Goal: Transaction & Acquisition: Purchase product/service

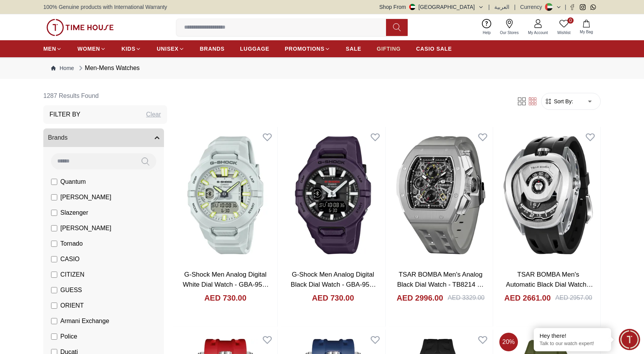
click at [392, 47] on span "GIFTING" at bounding box center [389, 49] width 24 height 8
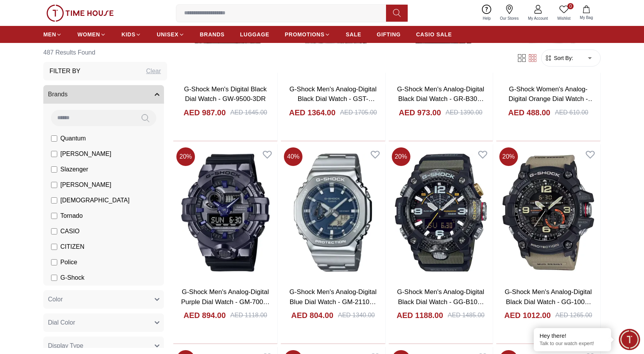
scroll to position [396, 0]
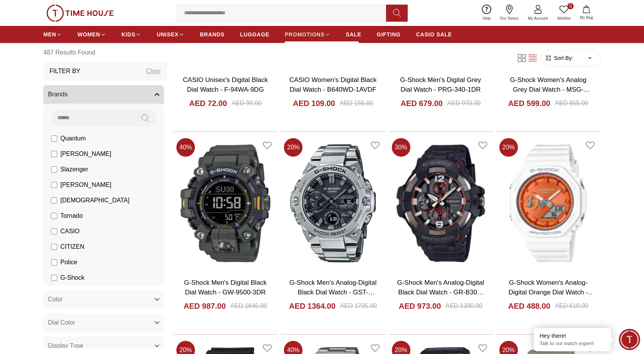
click at [315, 32] on span "PROMOTIONS" at bounding box center [305, 35] width 40 height 8
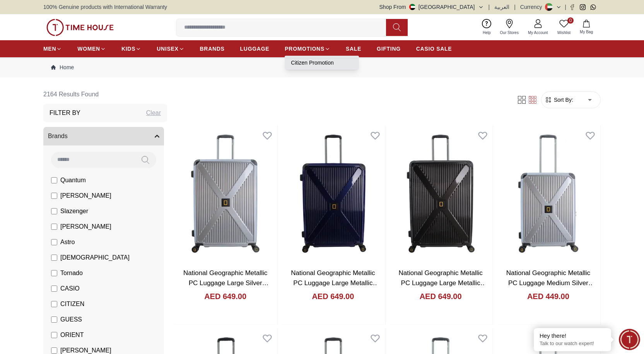
click at [308, 64] on link "Citizen Promotion" at bounding box center [322, 63] width 62 height 8
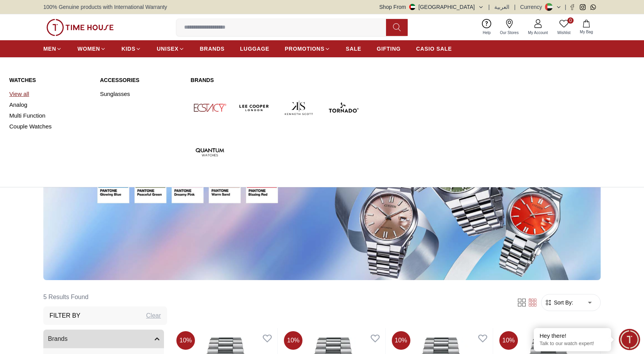
click at [17, 92] on link "View all" at bounding box center [49, 94] width 81 height 11
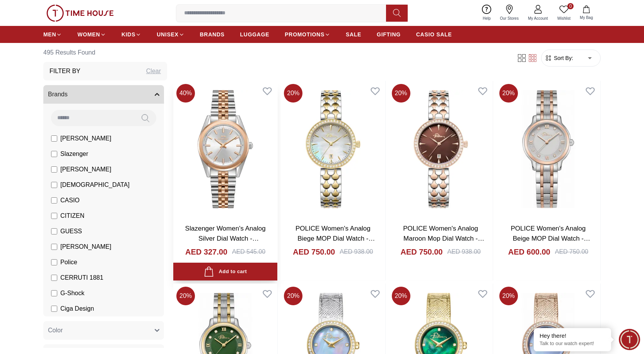
scroll to position [39, 0]
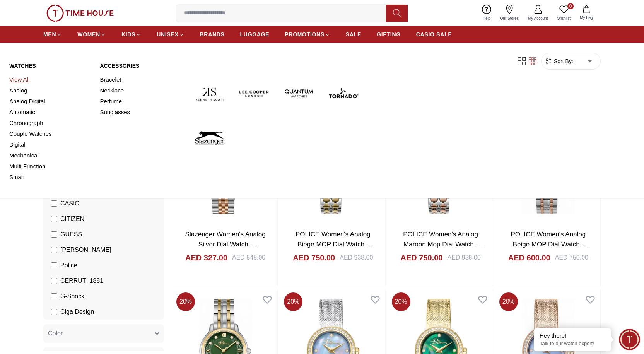
click at [18, 79] on link "View All" at bounding box center [49, 79] width 81 height 11
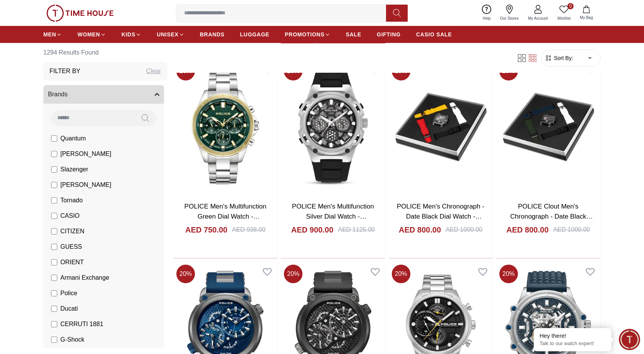
scroll to position [696, 0]
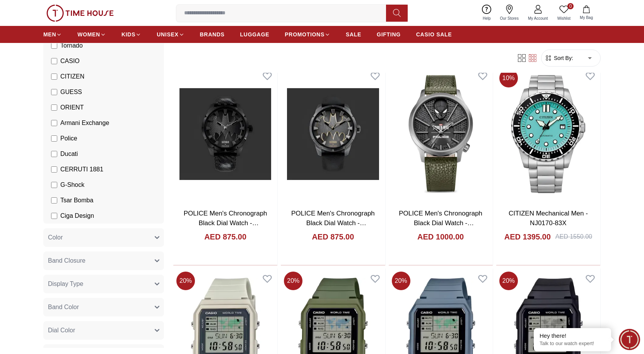
scroll to position [116, 0]
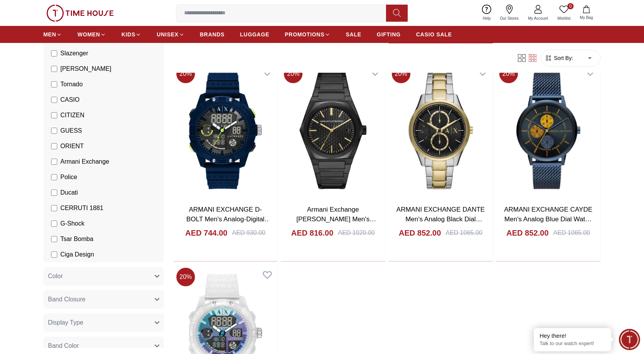
scroll to position [271, 0]
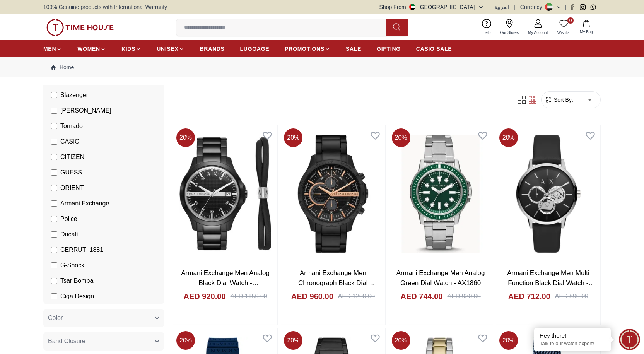
click at [562, 105] on form "Sort By: ​ ****** ​" at bounding box center [571, 99] width 60 height 17
click at [559, 95] on form "Sort By: ​ ****** ​" at bounding box center [571, 99] width 60 height 17
click at [561, 100] on span "Sort By:" at bounding box center [562, 100] width 21 height 8
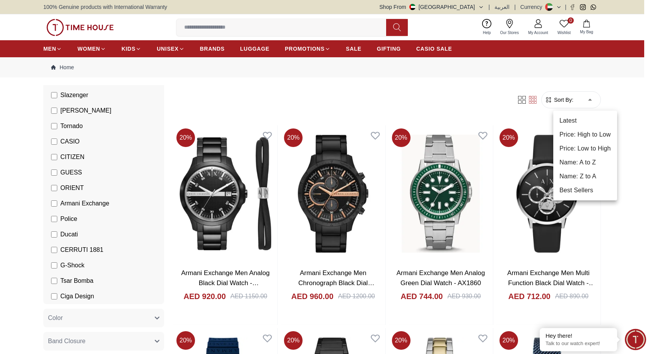
click at [595, 145] on li "Price: Low to High" at bounding box center [585, 149] width 64 height 14
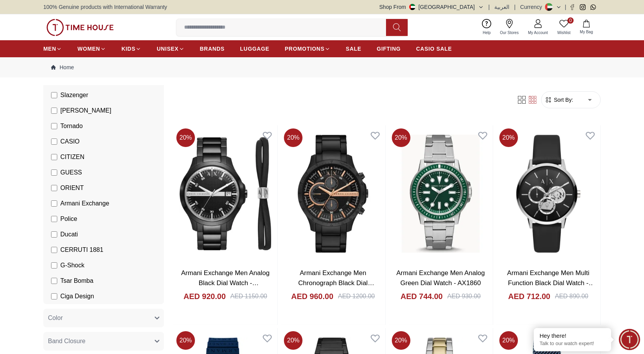
type input "*"
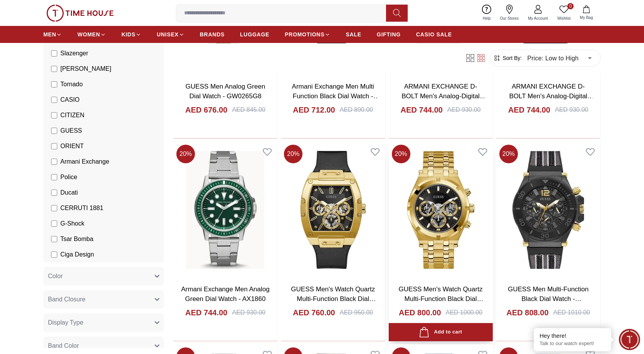
scroll to position [426, 0]
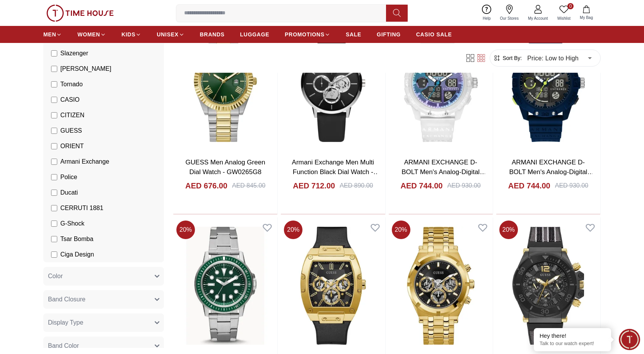
scroll to position [310, 0]
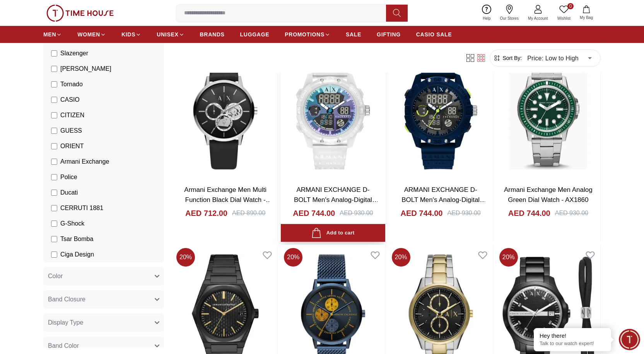
scroll to position [155, 0]
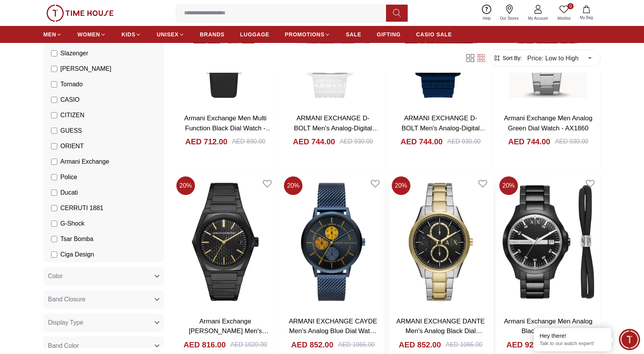
click at [423, 227] on img at bounding box center [441, 241] width 104 height 137
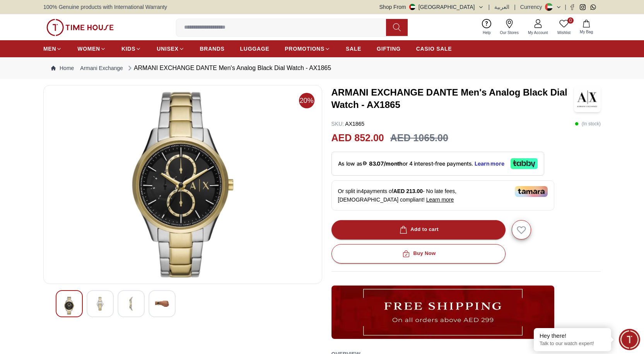
click at [212, 182] on img at bounding box center [183, 185] width 266 height 186
click at [200, 175] on img at bounding box center [183, 185] width 266 height 186
click at [133, 303] on img at bounding box center [131, 304] width 14 height 14
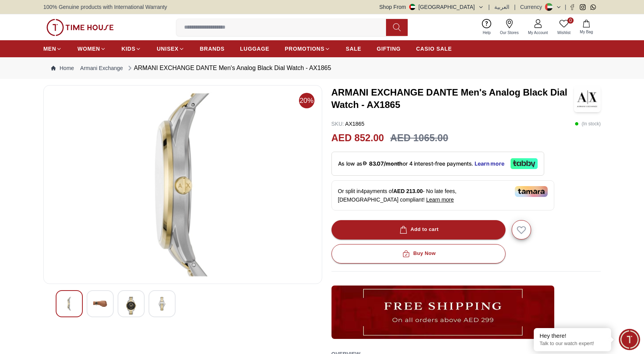
click at [107, 305] on img at bounding box center [100, 304] width 14 height 14
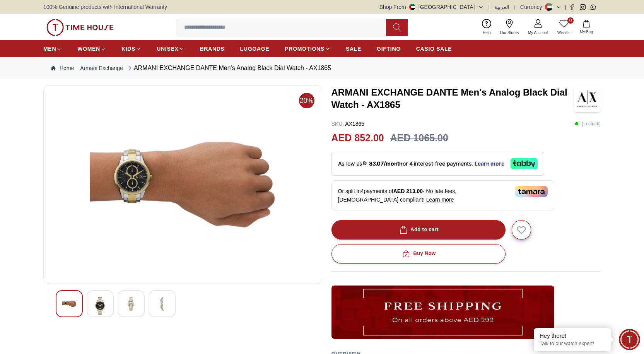
click at [137, 308] on img at bounding box center [131, 304] width 14 height 14
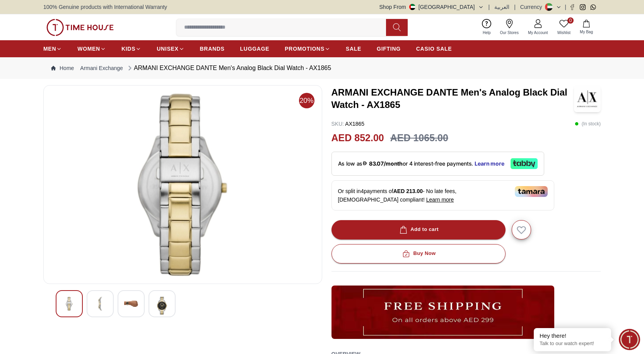
click at [158, 307] on img at bounding box center [162, 306] width 14 height 18
